Goal: Task Accomplishment & Management: Use online tool/utility

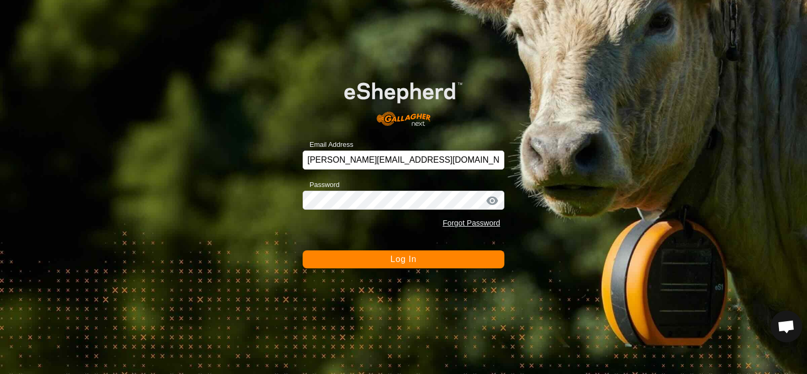
click at [393, 257] on span "Log In" at bounding box center [403, 259] width 26 height 9
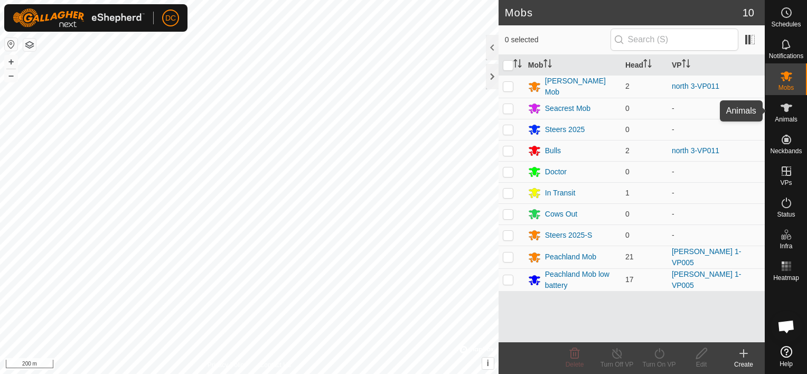
click at [784, 111] on icon at bounding box center [786, 107] width 13 height 13
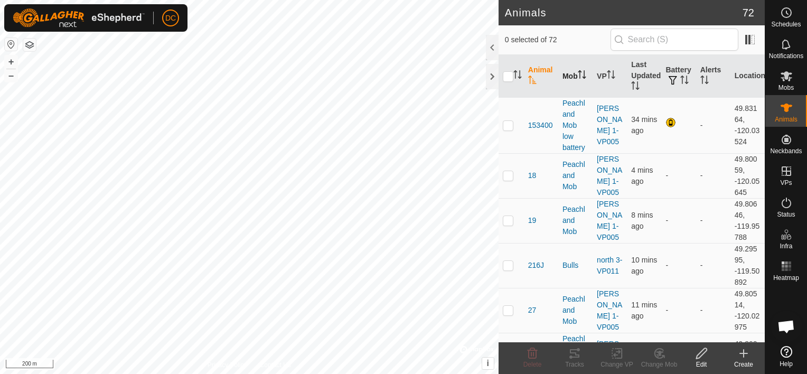
click at [560, 76] on th "Mob" at bounding box center [575, 76] width 34 height 43
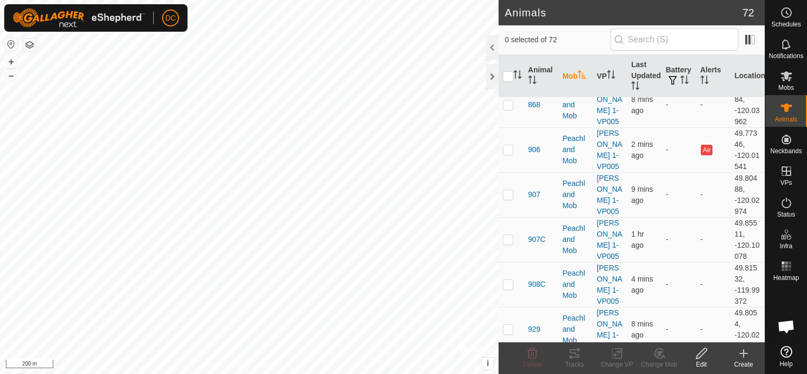
scroll to position [1109, 0]
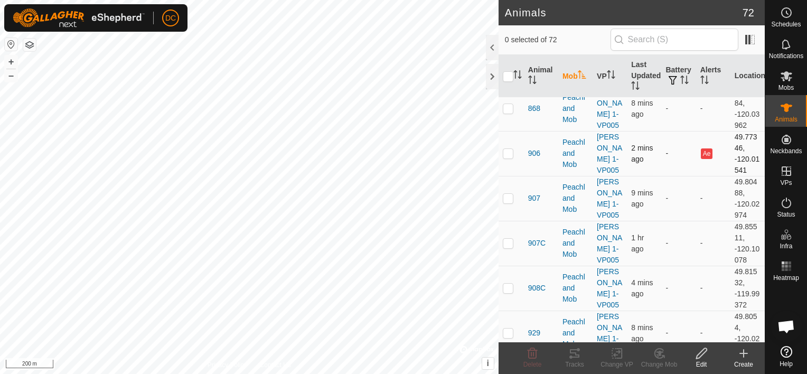
click at [510, 157] on p-checkbox at bounding box center [508, 153] width 11 height 8
checkbox input "true"
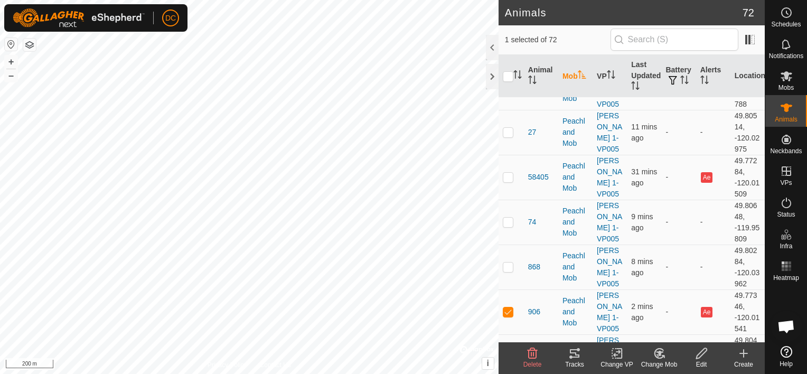
scroll to position [898, 0]
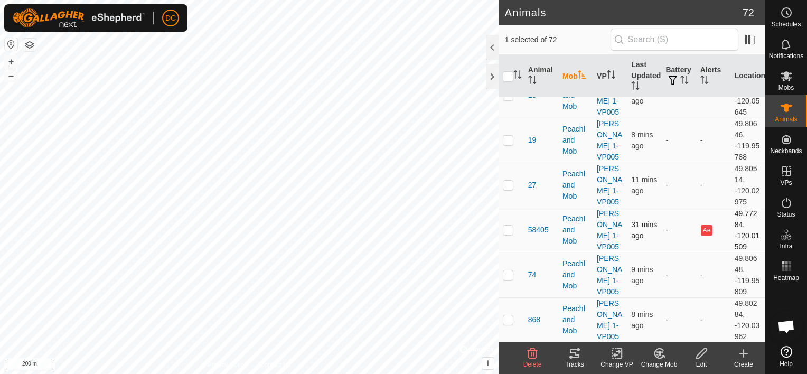
click at [505, 234] on p-checkbox at bounding box center [508, 229] width 11 height 8
checkbox input "true"
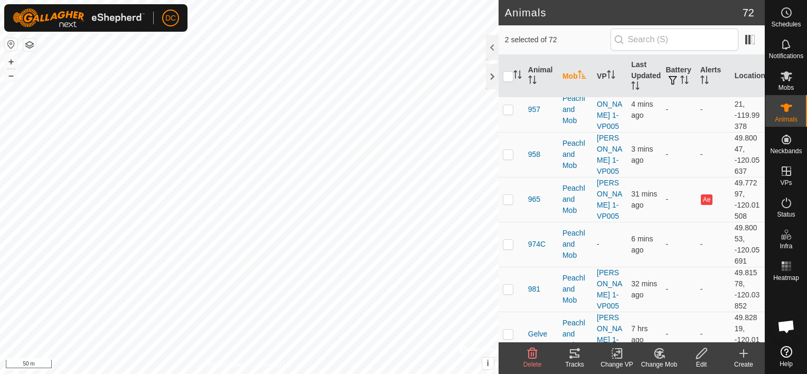
scroll to position [1584, 0]
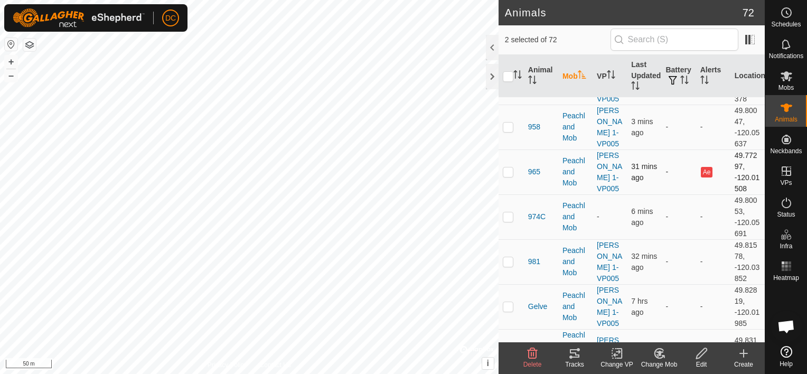
click at [507, 176] on p-checkbox at bounding box center [508, 171] width 11 height 8
checkbox input "true"
click at [575, 355] on icon at bounding box center [575, 353] width 10 height 8
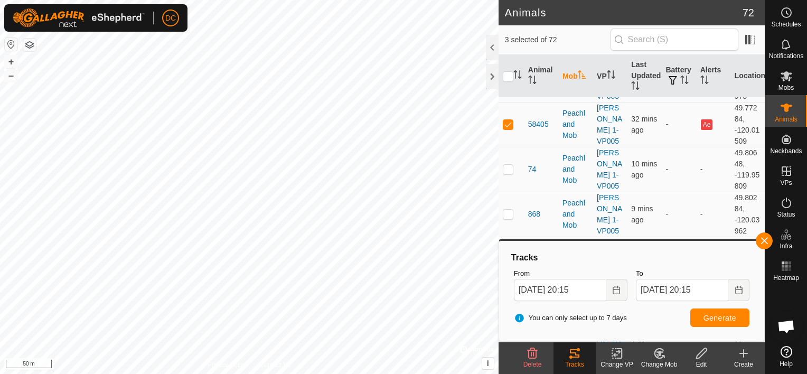
scroll to position [1056, 0]
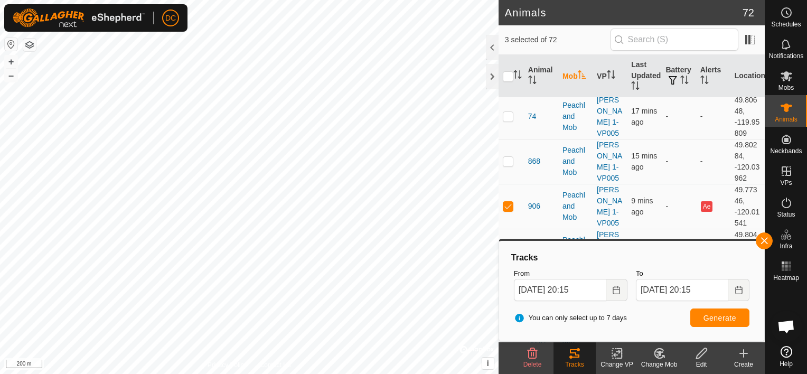
click at [440, 373] on html "DC Schedules Notifications Mobs Animals Neckbands VPs Status Infra Heatmap Help…" at bounding box center [403, 187] width 807 height 374
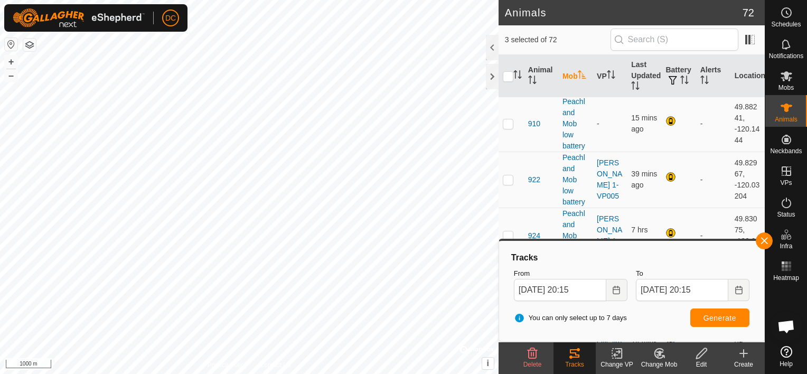
scroll to position [2323, 0]
click at [507, 126] on p-checkbox at bounding box center [508, 121] width 11 height 8
checkbox input "true"
click at [715, 321] on span "Generate" at bounding box center [719, 318] width 33 height 8
